Goal: Task Accomplishment & Management: Use online tool/utility

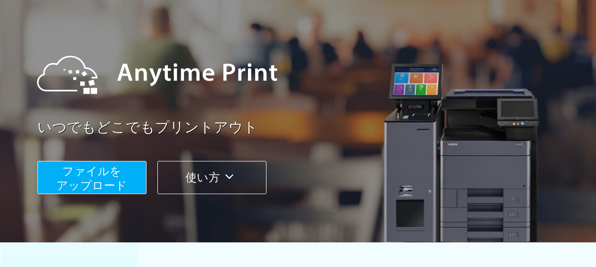
scroll to position [95, 0]
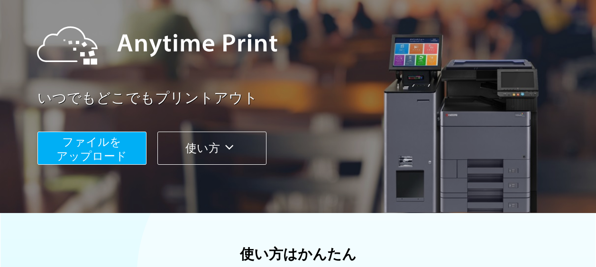
click at [128, 151] on button "ファイルを ​​アップロード" at bounding box center [91, 148] width 109 height 33
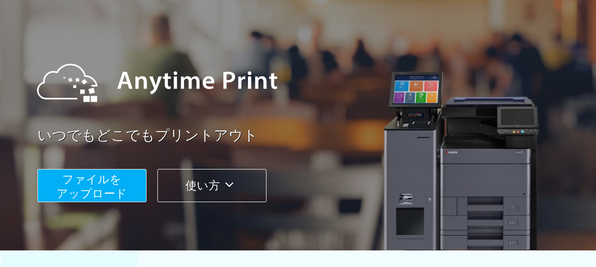
scroll to position [95, 0]
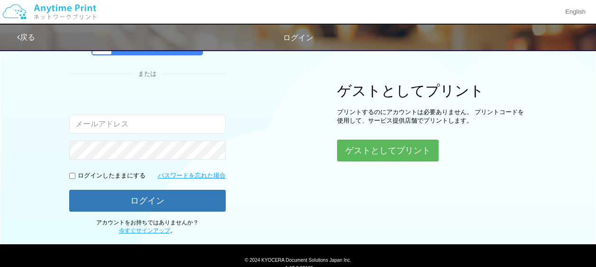
type input "[EMAIL_ADDRESS][DOMAIN_NAME]"
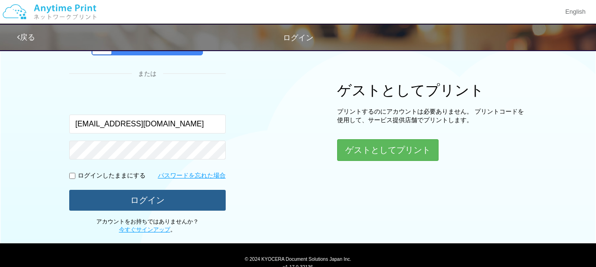
click at [160, 203] on button "ログイン" at bounding box center [147, 200] width 156 height 21
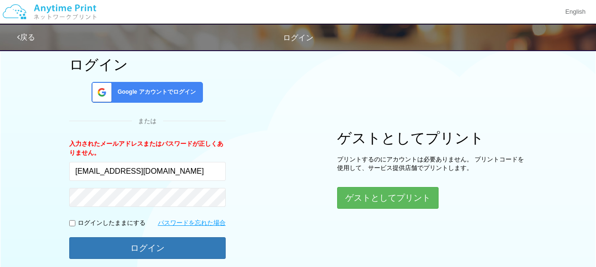
click at [166, 86] on div "Google アカウントでログイン" at bounding box center [146, 92] width 111 height 21
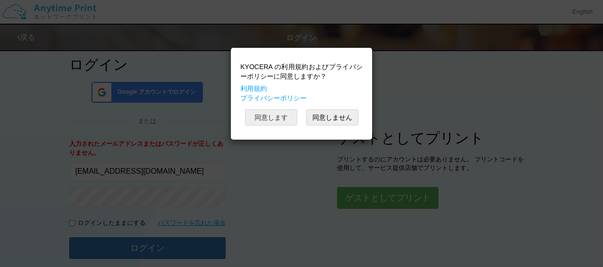
click at [264, 115] on button "同意します" at bounding box center [271, 117] width 52 height 16
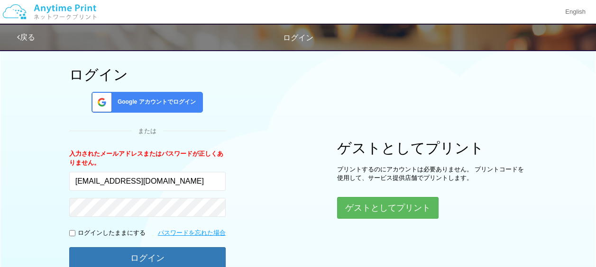
scroll to position [0, 0]
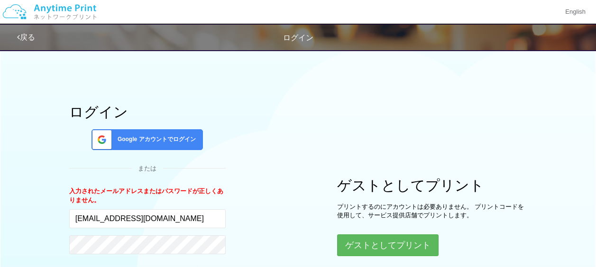
click at [102, 116] on h1 "ログイン" at bounding box center [147, 112] width 156 height 16
click at [302, 35] on span "ログイン" at bounding box center [298, 38] width 30 height 8
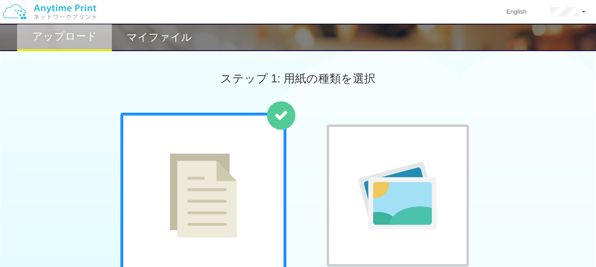
click at [212, 142] on div at bounding box center [203, 196] width 166 height 166
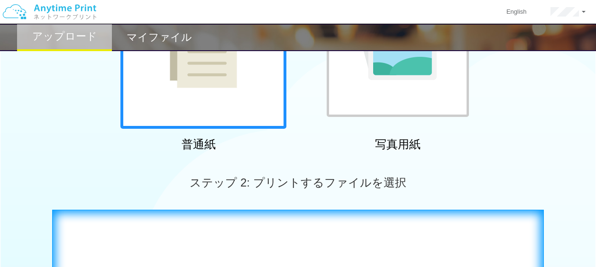
scroll to position [190, 0]
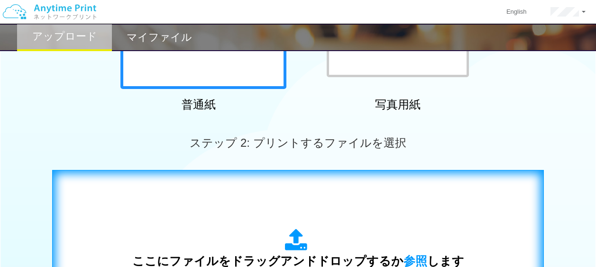
click at [230, 195] on div "ここにファイルをドラッグアンドドロップするか 参照 します アップロード: 1 個の JPG ファイル、または 1 個の PDF ファイル (上限 50 ペー…" at bounding box center [298, 266] width 472 height 172
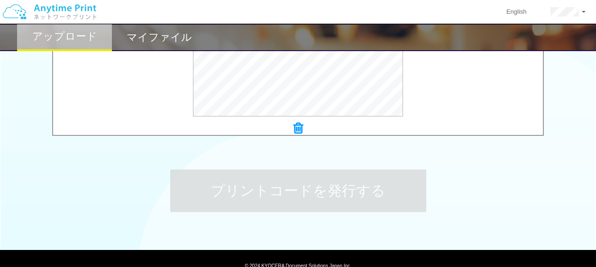
scroll to position [427, 0]
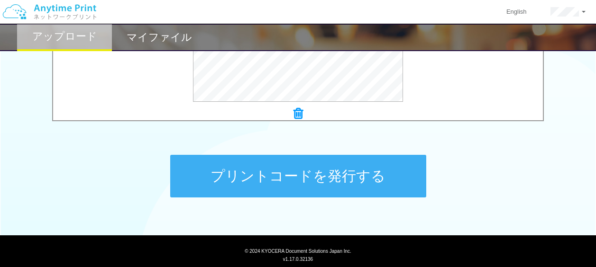
click at [289, 172] on button "プリントコードを発行する" at bounding box center [298, 176] width 256 height 43
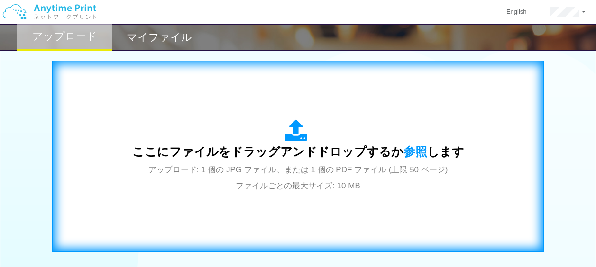
scroll to position [379, 0]
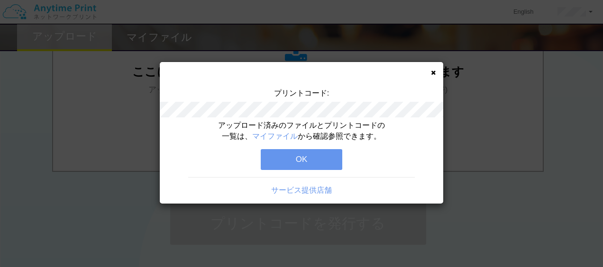
click at [310, 160] on button "OK" at bounding box center [302, 159] width 82 height 21
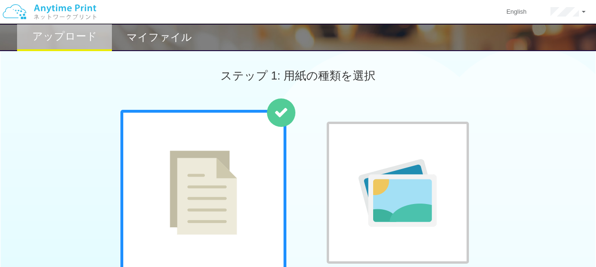
scroll to position [0, 0]
